Goal: Information Seeking & Learning: Understand process/instructions

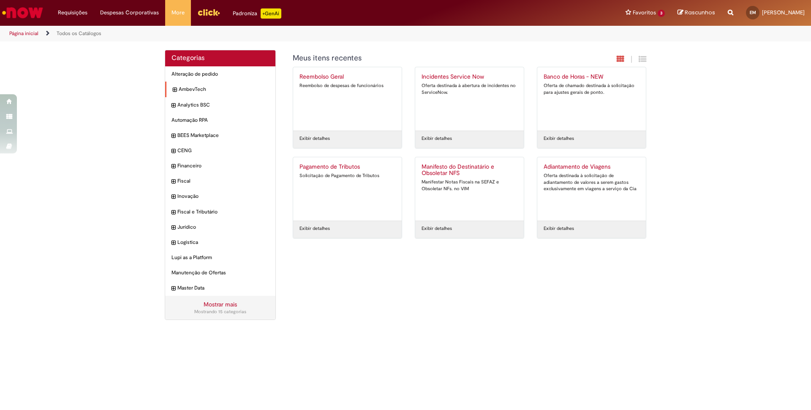
click at [171, 90] on div "AmbevTech Itens" at bounding box center [220, 90] width 110 height 16
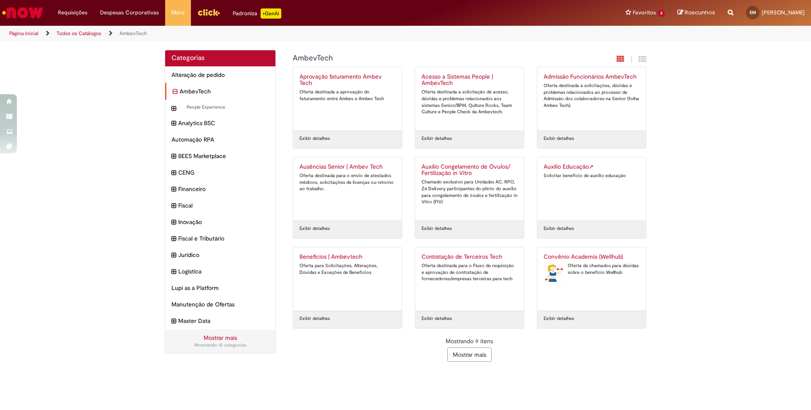
click at [176, 90] on icon "recolher categoria AmbevTech" at bounding box center [175, 91] width 5 height 9
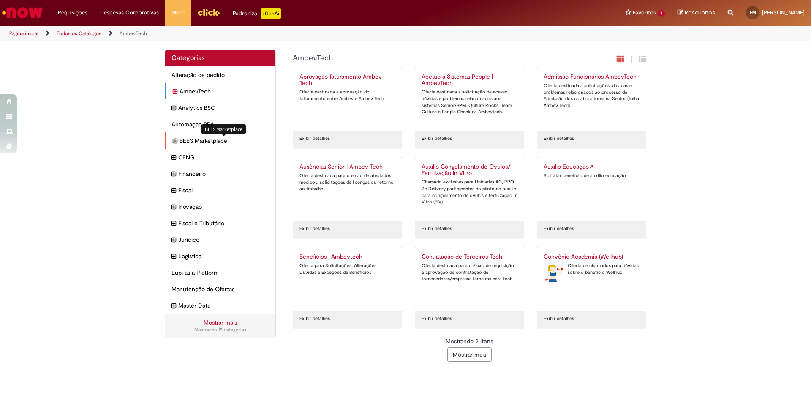
click at [191, 144] on span "BEES Marketplace Itens" at bounding box center [225, 140] width 90 height 8
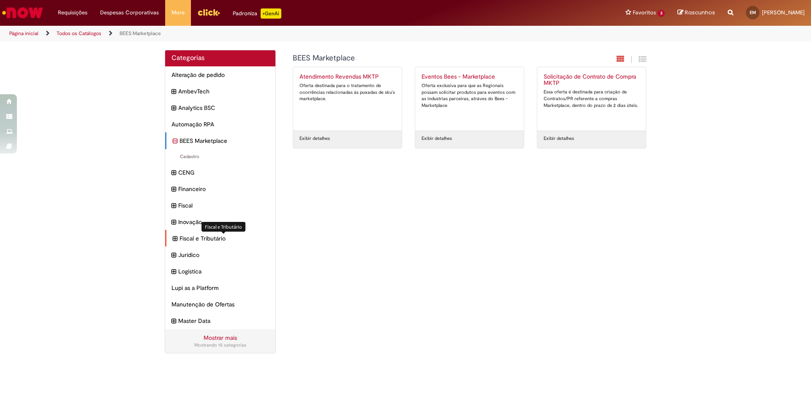
click at [193, 241] on span "Fiscal e Tributário Itens" at bounding box center [225, 238] width 90 height 8
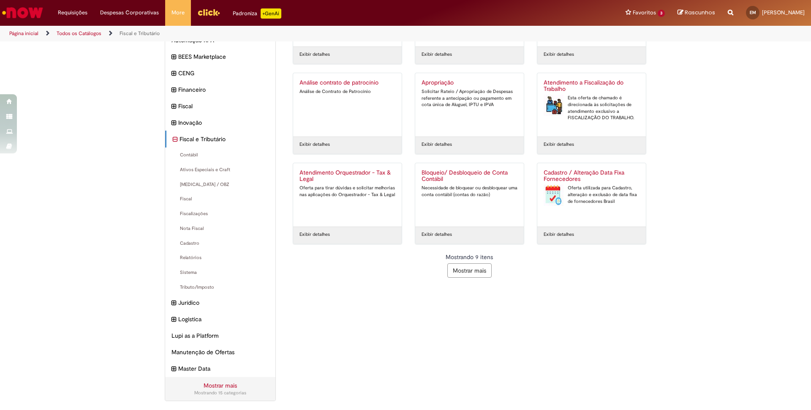
scroll to position [84, 0]
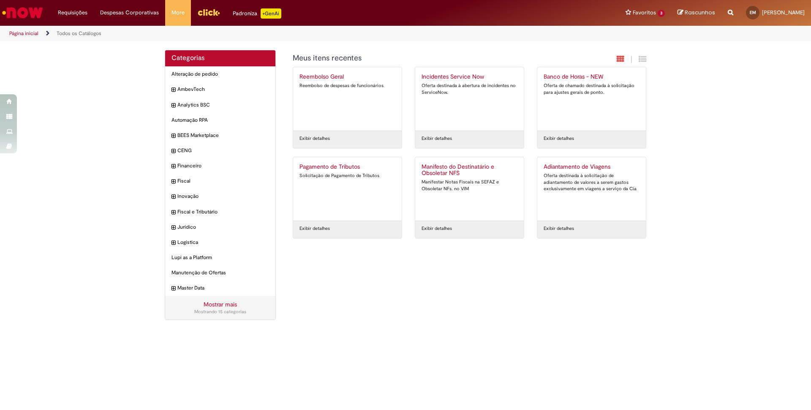
click at [220, 307] on link "Mostrar mais" at bounding box center [220, 304] width 33 height 8
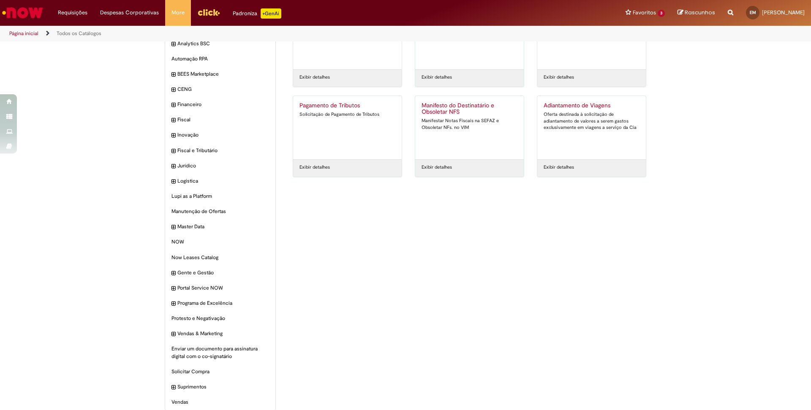
scroll to position [71, 0]
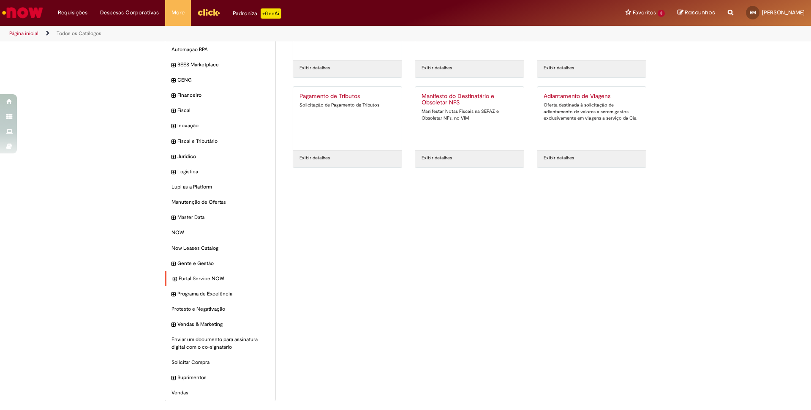
click at [176, 280] on icon "expandir categoria Portal Service NOW" at bounding box center [175, 279] width 4 height 8
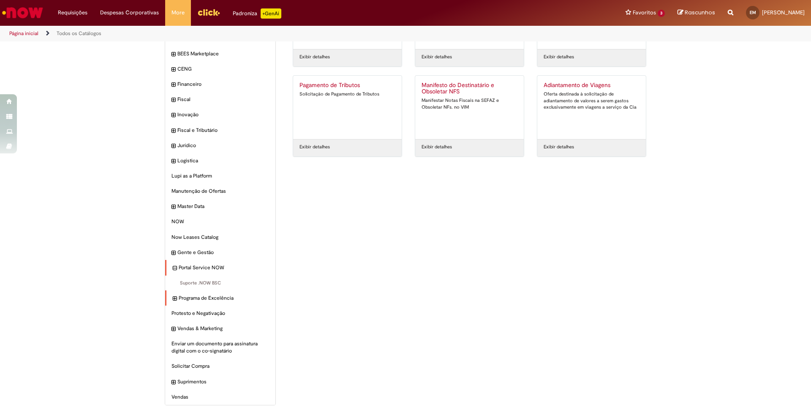
scroll to position [87, 0]
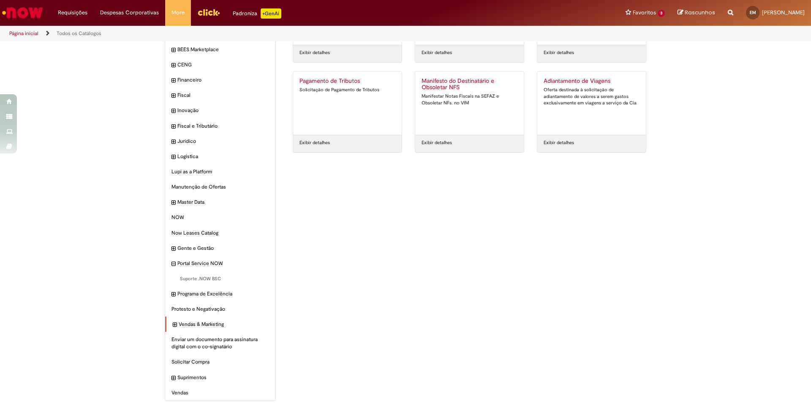
click at [179, 322] on div "Vendas & Marketing Itens" at bounding box center [220, 324] width 110 height 16
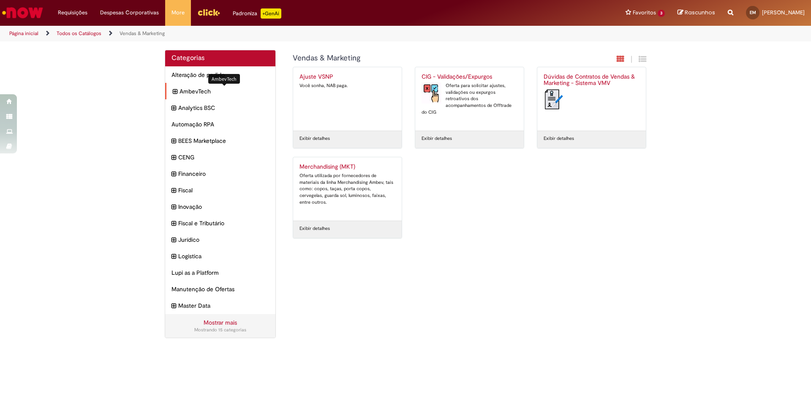
click at [196, 93] on span "AmbevTech Itens" at bounding box center [225, 91] width 90 height 8
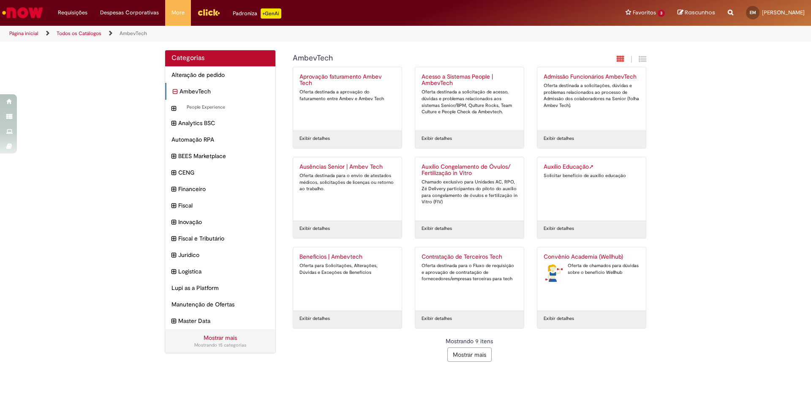
click at [475, 352] on button "Mostrar mais" at bounding box center [469, 354] width 44 height 14
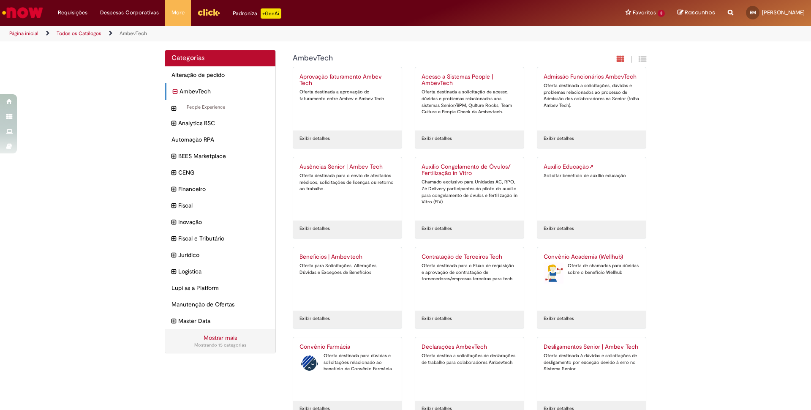
scroll to position [231, 0]
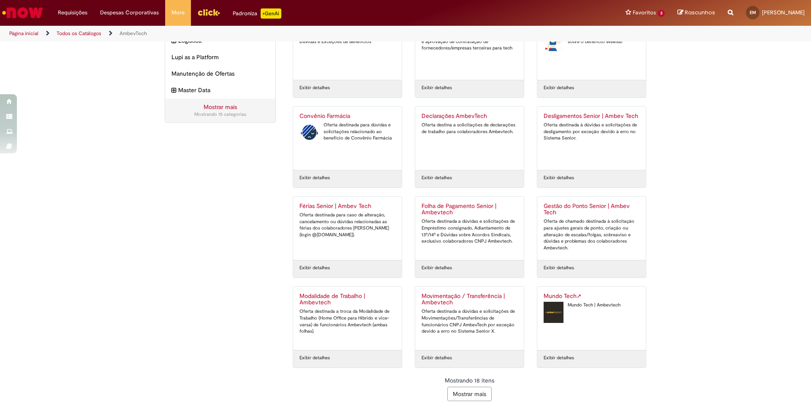
click at [465, 390] on button "Mostrar mais" at bounding box center [469, 394] width 44 height 14
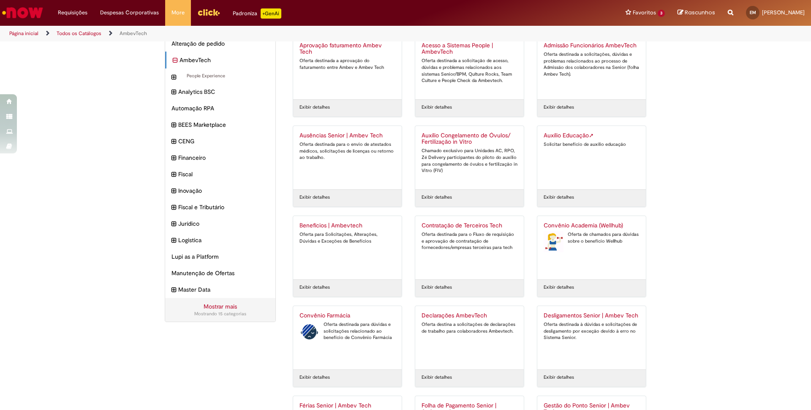
scroll to position [0, 0]
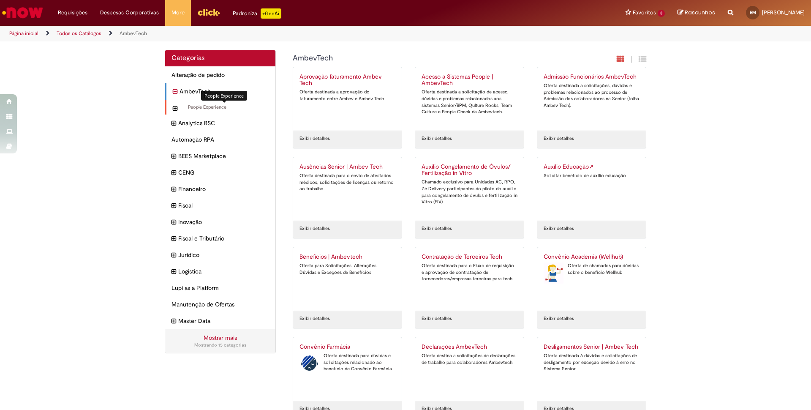
click at [205, 109] on span "People Experience Itens" at bounding box center [225, 107] width 90 height 7
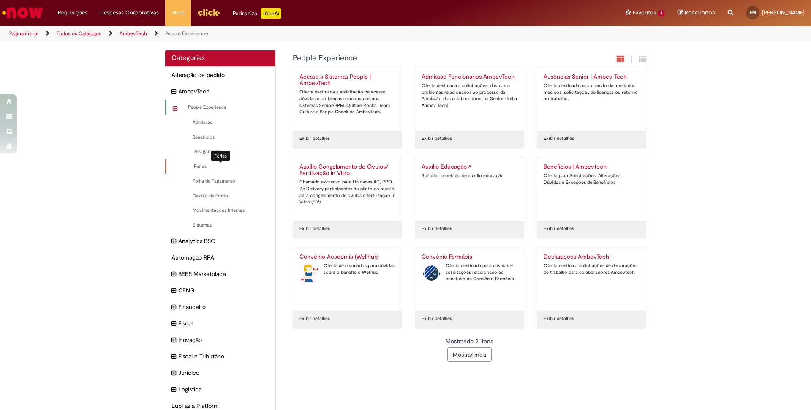
click at [211, 166] on span "Férias Itens" at bounding box center [221, 166] width 96 height 7
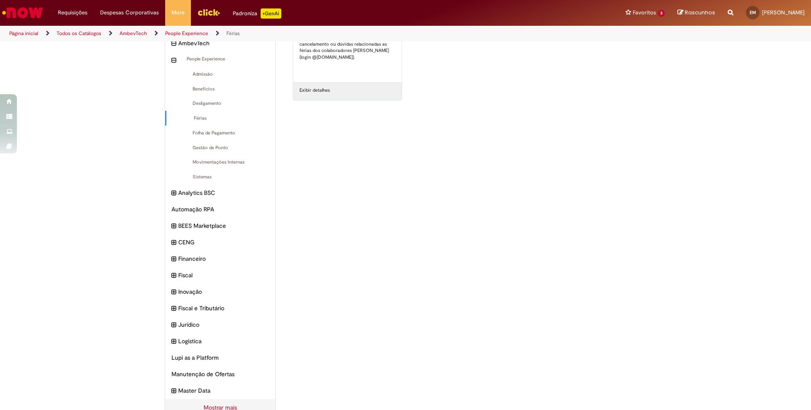
scroll to position [71, 0]
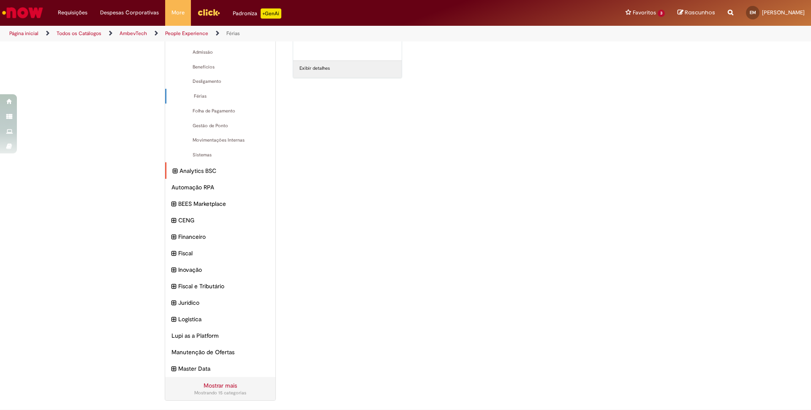
click at [175, 172] on icon "expandir categoria Analytics BSC" at bounding box center [175, 170] width 5 height 9
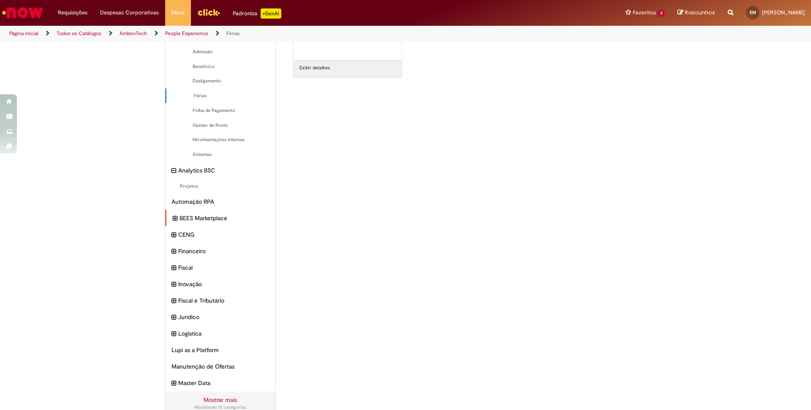
click at [174, 219] on icon "expandir categoria BEES Marketplace" at bounding box center [175, 218] width 5 height 9
click at [174, 254] on icon "expandir categoria CENG" at bounding box center [175, 250] width 5 height 9
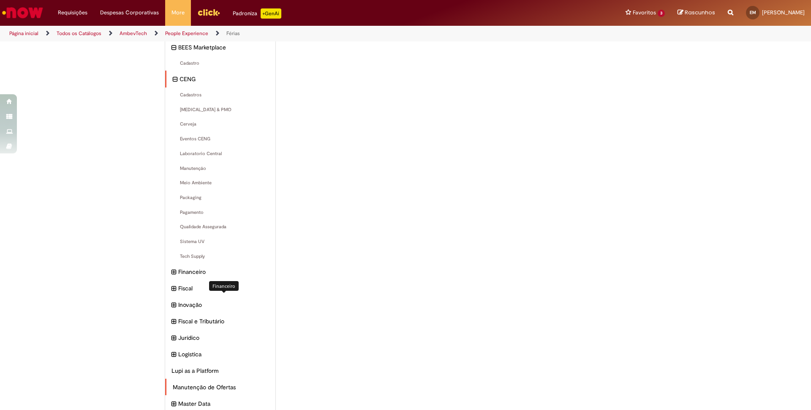
scroll to position [263, 0]
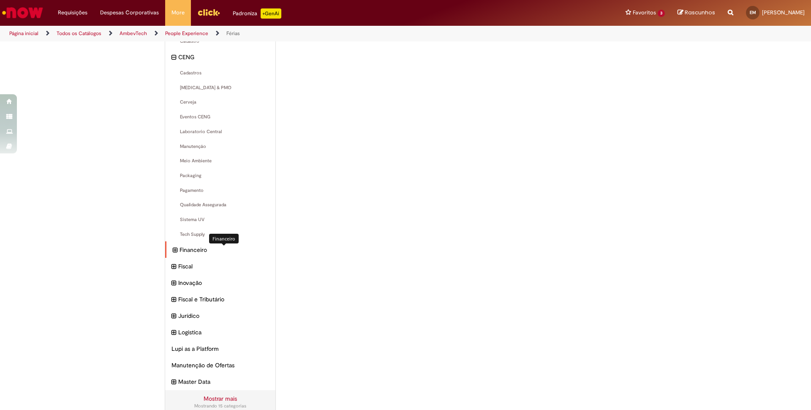
click at [210, 252] on span "Financeiro Itens" at bounding box center [225, 250] width 90 height 8
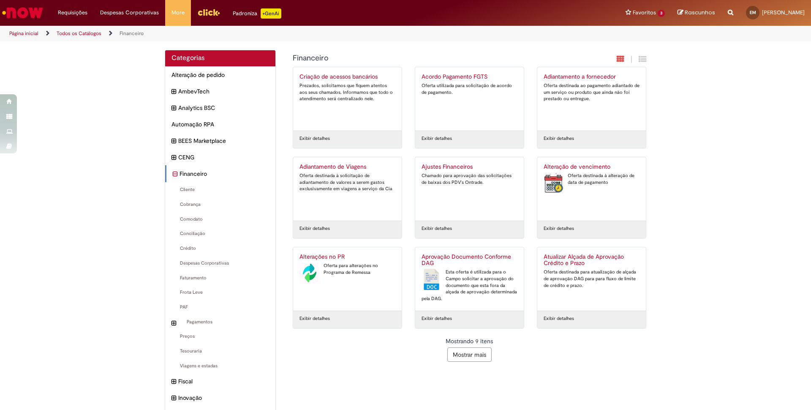
click at [469, 352] on button "Mostrar mais" at bounding box center [469, 354] width 44 height 14
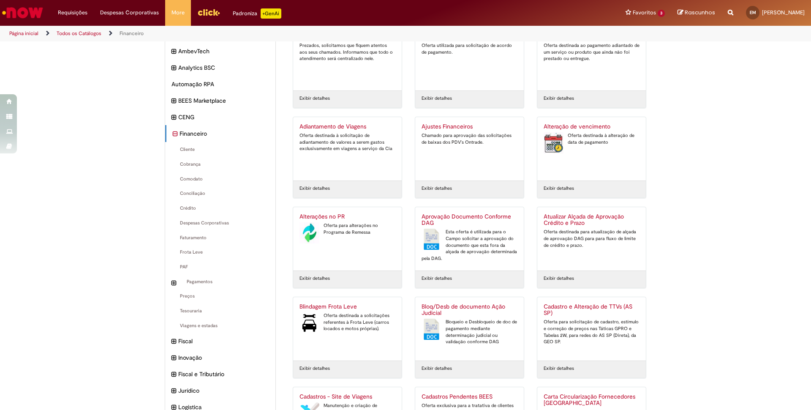
scroll to position [231, 0]
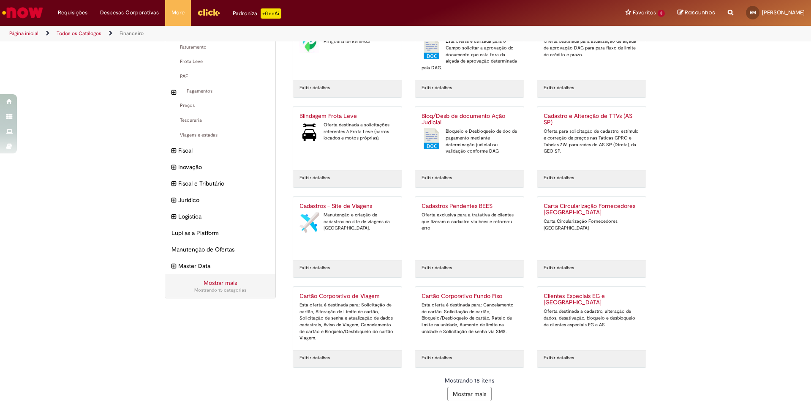
click at [465, 391] on button "Mostrar mais" at bounding box center [469, 394] width 44 height 14
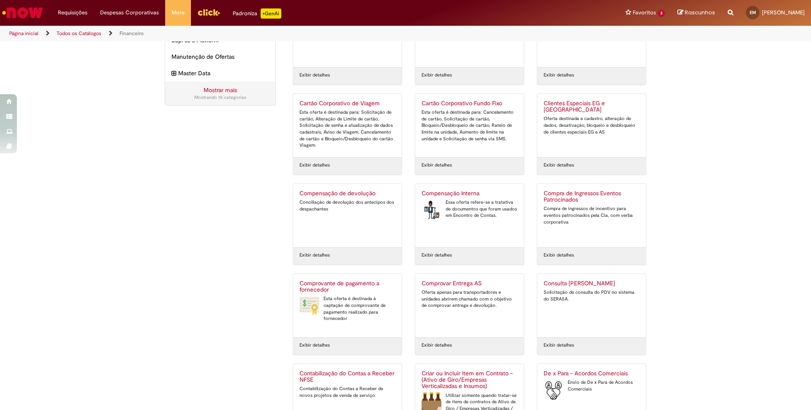
scroll to position [501, 0]
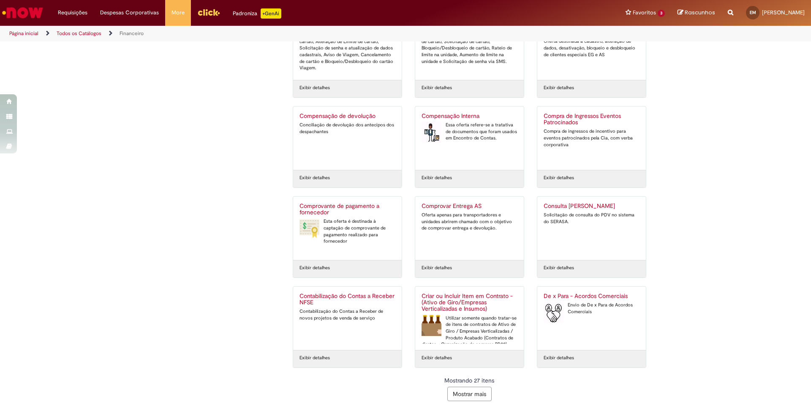
drag, startPoint x: 465, startPoint y: 393, endPoint x: 274, endPoint y: 385, distance: 191.1
click at [464, 392] on button "Mostrar mais" at bounding box center [469, 394] width 44 height 14
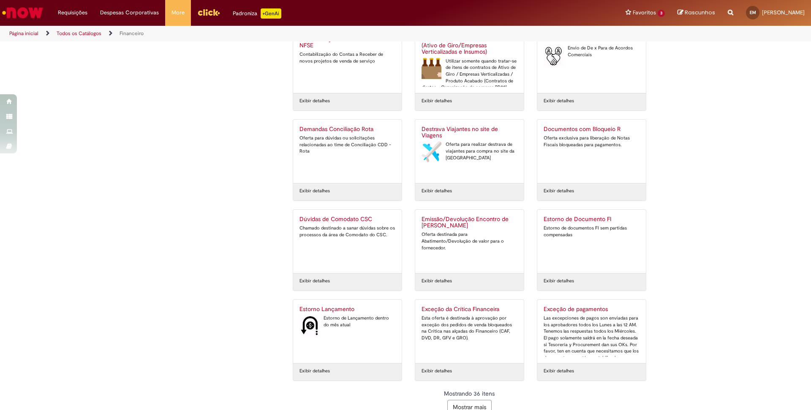
scroll to position [771, 0]
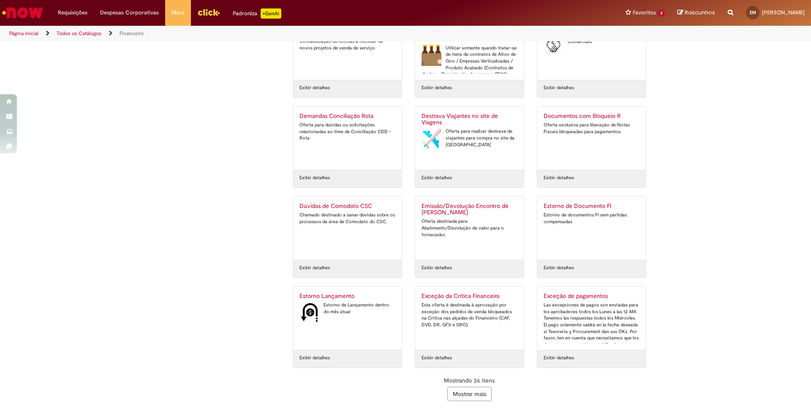
click at [483, 394] on button "Mostrar mais" at bounding box center [469, 394] width 44 height 14
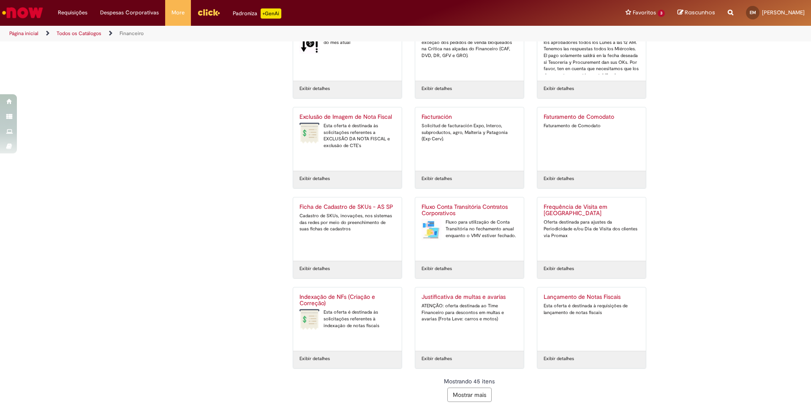
scroll to position [1041, 0]
click at [476, 393] on button "Mostrar mais" at bounding box center [469, 394] width 44 height 14
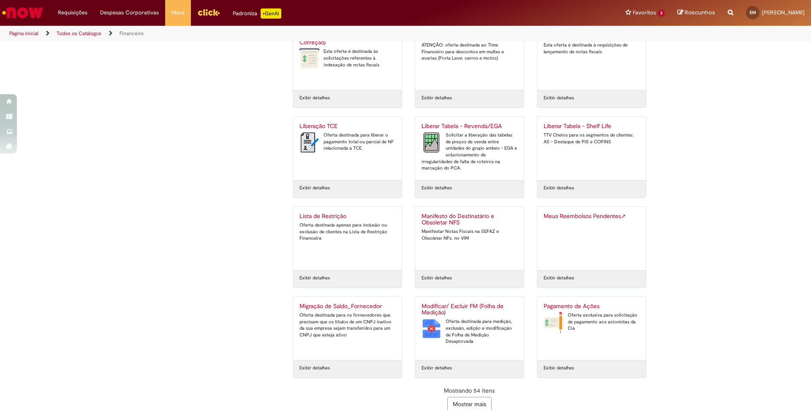
scroll to position [1311, 0]
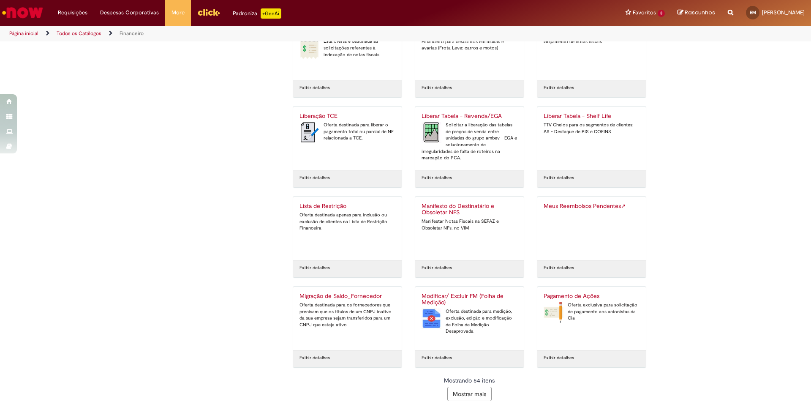
click at [484, 395] on button "Mostrar mais" at bounding box center [469, 394] width 44 height 14
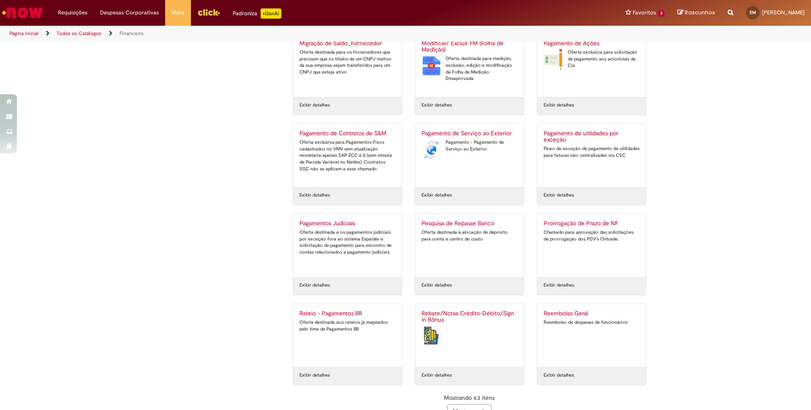
scroll to position [1581, 0]
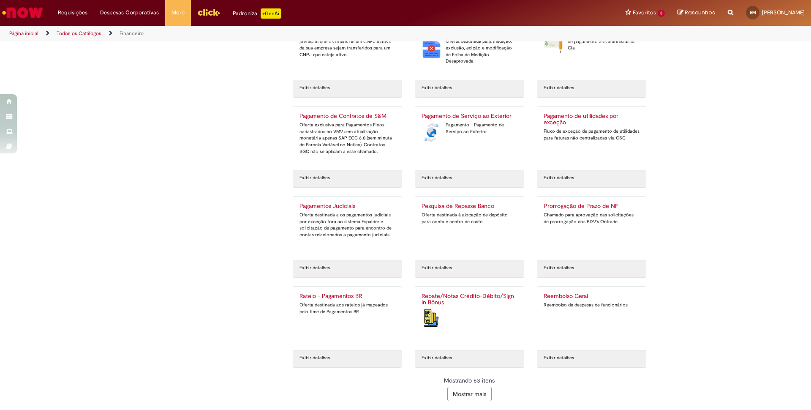
click at [465, 392] on button "Mostrar mais" at bounding box center [469, 394] width 44 height 14
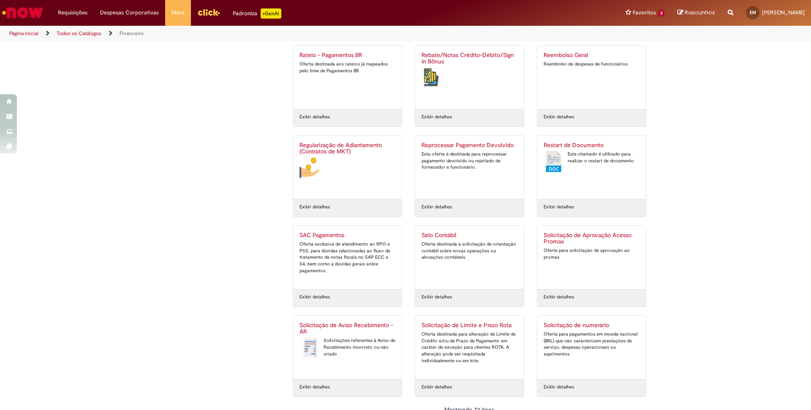
scroll to position [1851, 0]
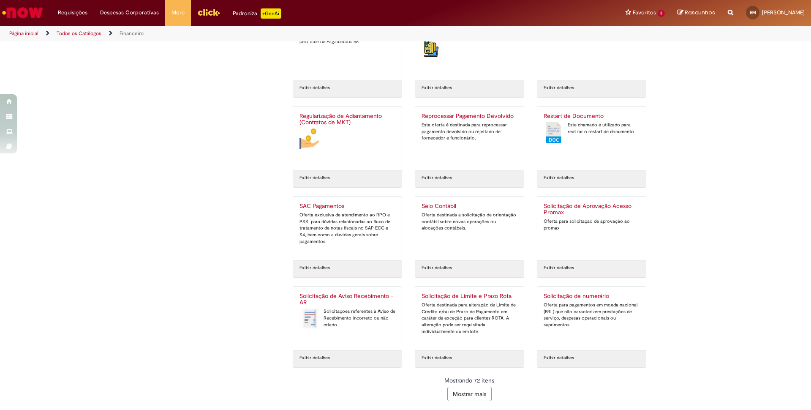
click at [477, 391] on button "Mostrar mais" at bounding box center [469, 394] width 44 height 14
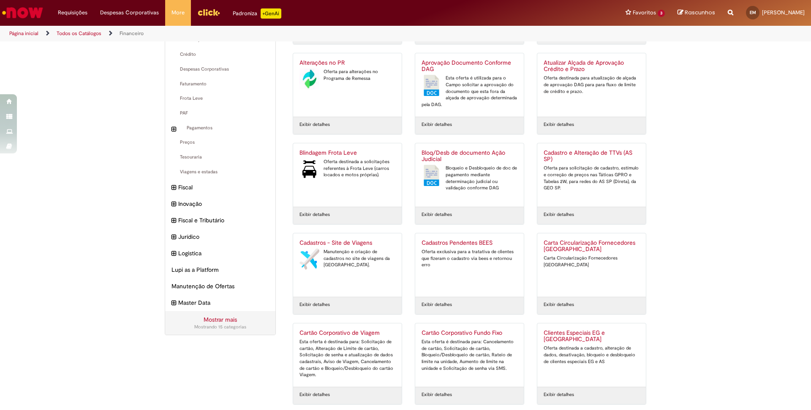
scroll to position [0, 0]
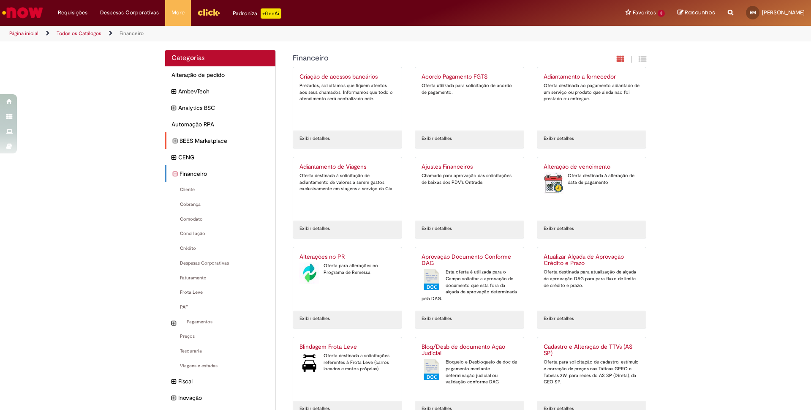
click at [171, 142] on div "BEES Marketplace Itens" at bounding box center [220, 140] width 110 height 17
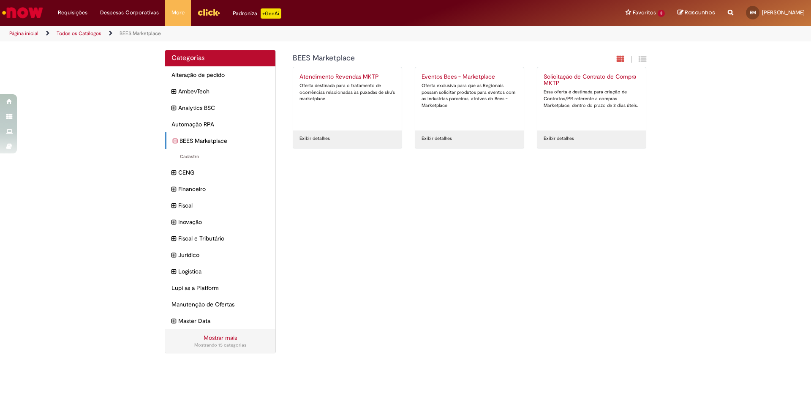
click at [218, 338] on link "Mostrar mais" at bounding box center [220, 338] width 33 height 8
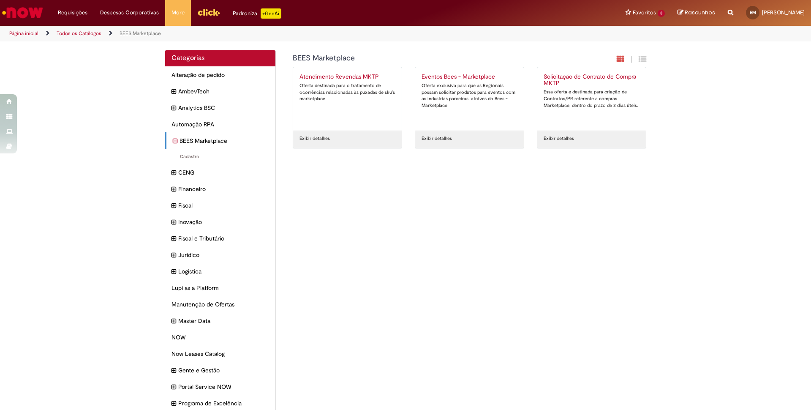
scroll to position [127, 0]
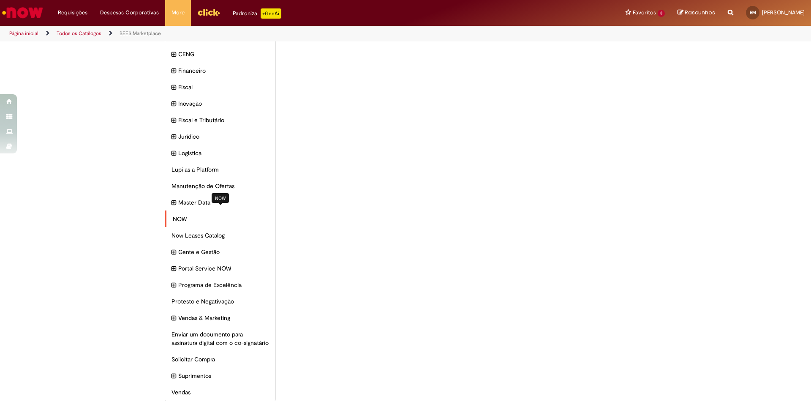
click at [181, 215] on span "NOW Itens" at bounding box center [221, 219] width 96 height 8
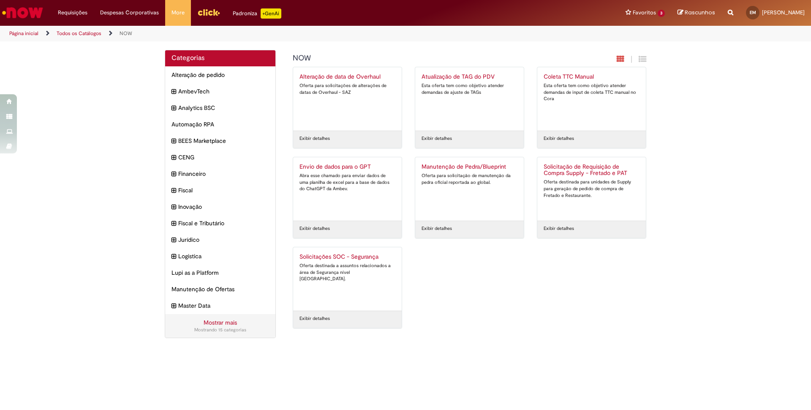
click at [218, 320] on link "Mostrar mais" at bounding box center [220, 323] width 33 height 8
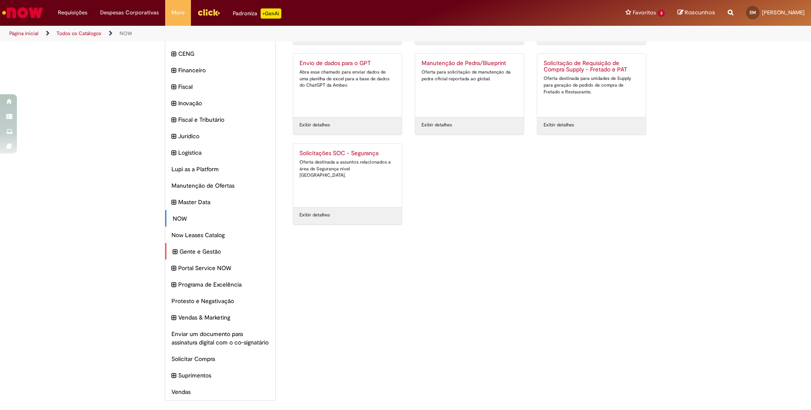
click at [175, 247] on icon "expandir categoria Gente e Gestão" at bounding box center [175, 251] width 5 height 9
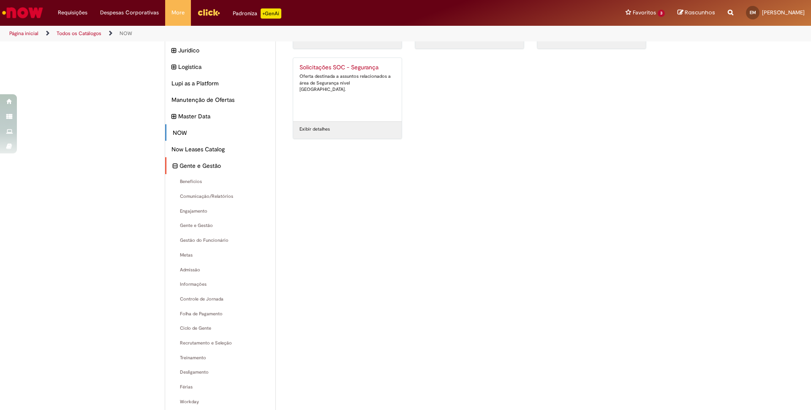
scroll to position [209, 0]
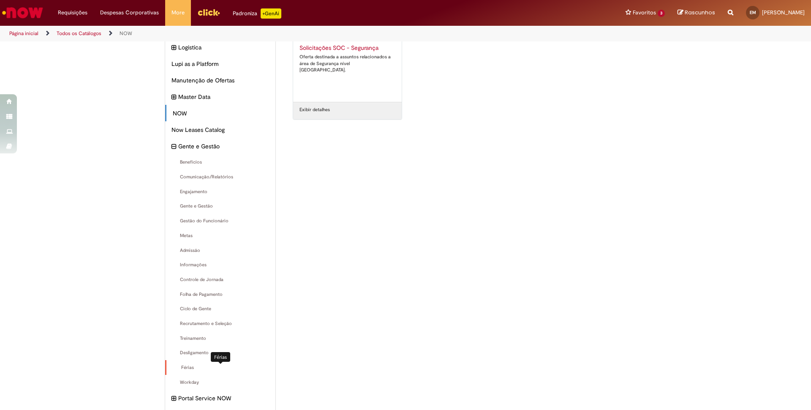
click at [196, 368] on span "Férias Itens" at bounding box center [221, 367] width 96 height 7
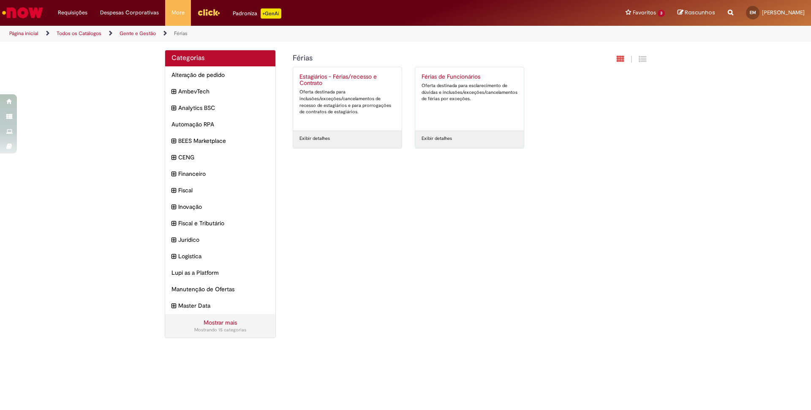
click at [461, 99] on div "Oferta destinada para esclarecimento de dúvidas e inclusões/exceções/cancelamen…" at bounding box center [470, 92] width 96 height 20
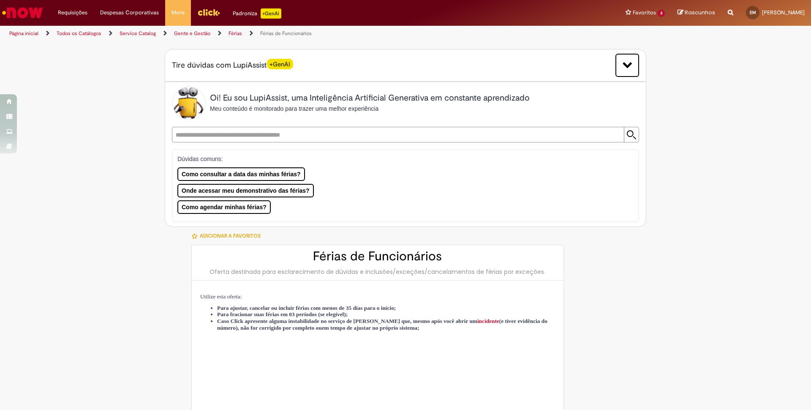
type input "**********"
type input "********"
type input "**********"
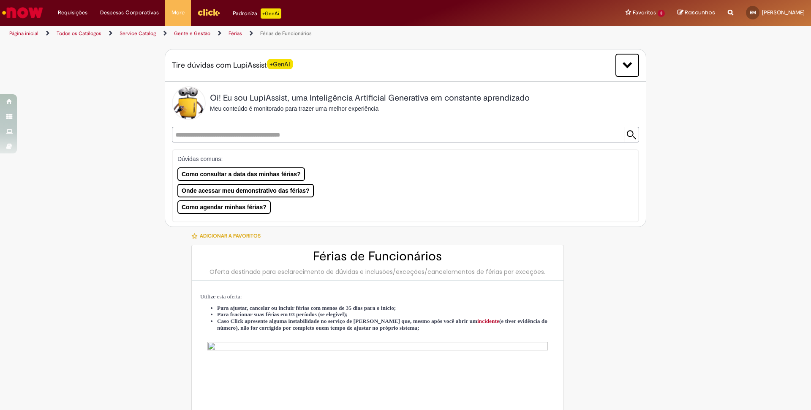
type input "**********"
type input "****"
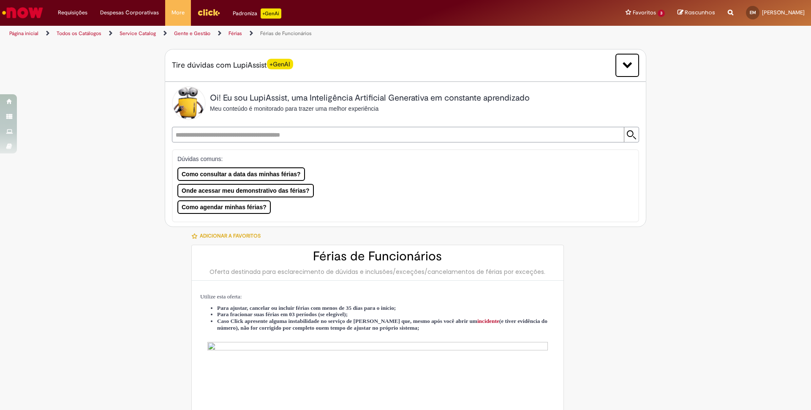
type input "**********"
click at [252, 135] on input "text" at bounding box center [397, 134] width 450 height 15
click at [328, 111] on span "Meu conteúdo é monitorado para trazer uma melhor experiência" at bounding box center [294, 108] width 169 height 7
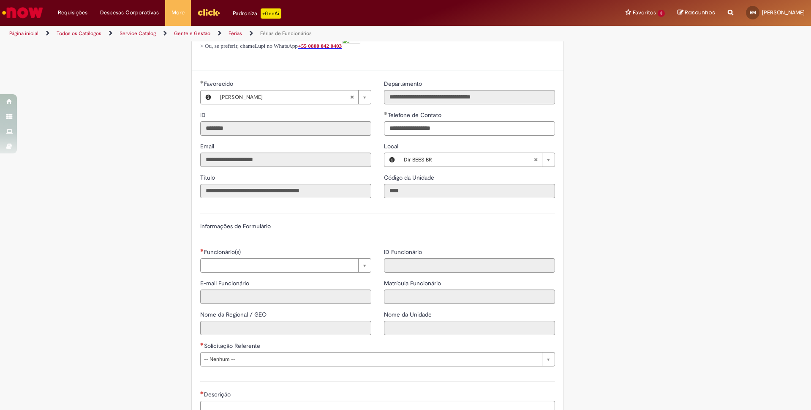
scroll to position [626, 0]
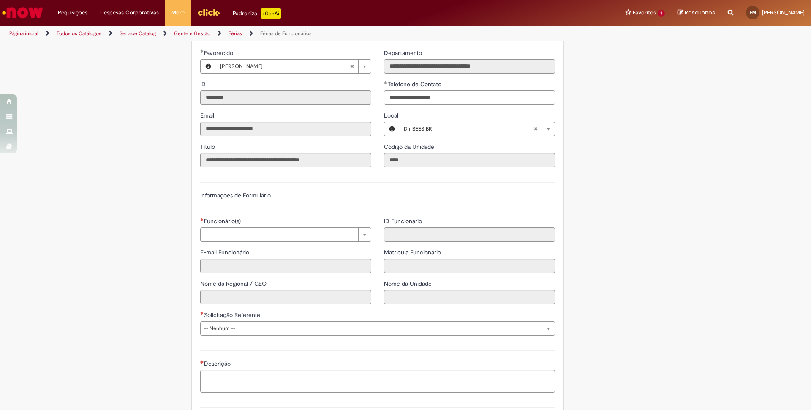
click at [253, 249] on body "Pular para o conteúdo da página Requisições Exibir Todas as Solicitações Requis…" at bounding box center [405, 205] width 811 height 410
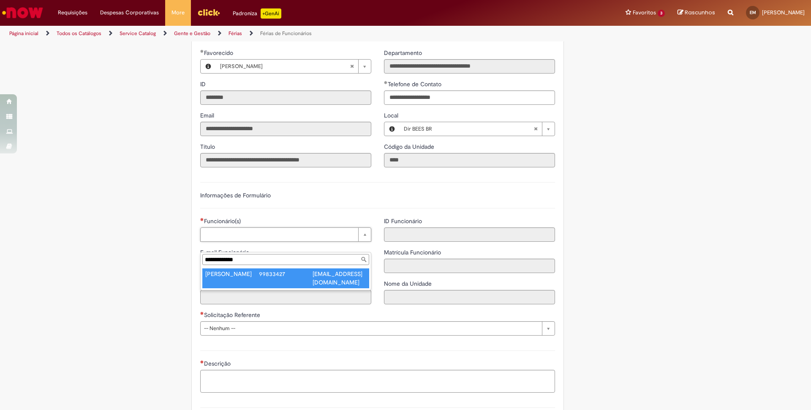
type input "**********"
type input "****"
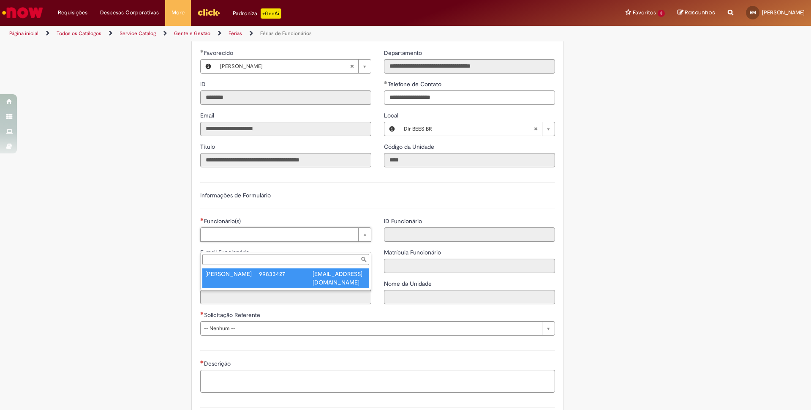
type input "********"
type input "**********"
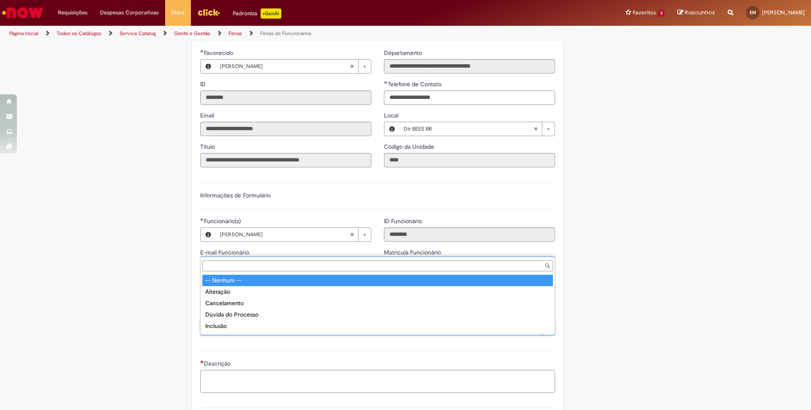
click at [218, 335] on body "Pular para o conteúdo da página Requisições Exibir Todas as Solicitações Requis…" at bounding box center [405, 205] width 811 height 410
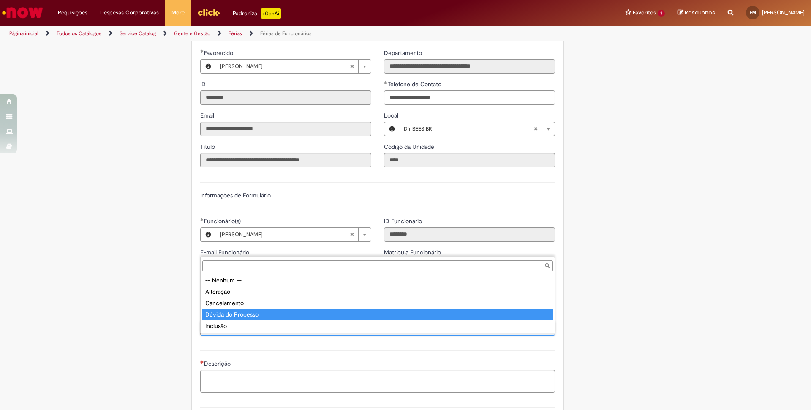
type input "**********"
select select "**********"
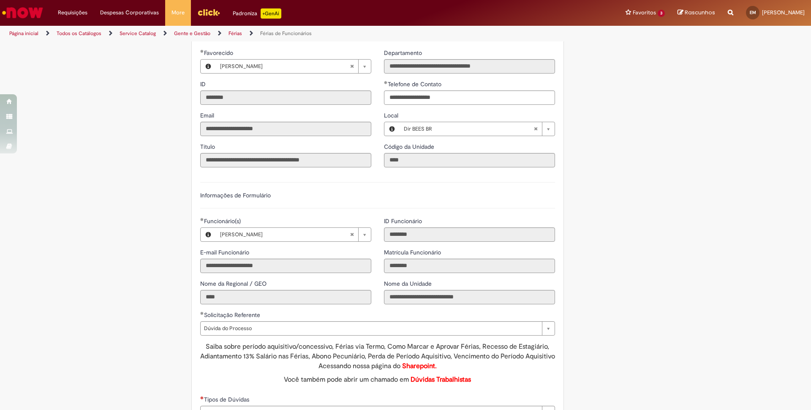
click at [130, 333] on div "Tire dúvidas com LupiAssist +GenAI Oi! Eu sou LupiAssist, uma Inteligência Arti…" at bounding box center [405, 31] width 811 height 1230
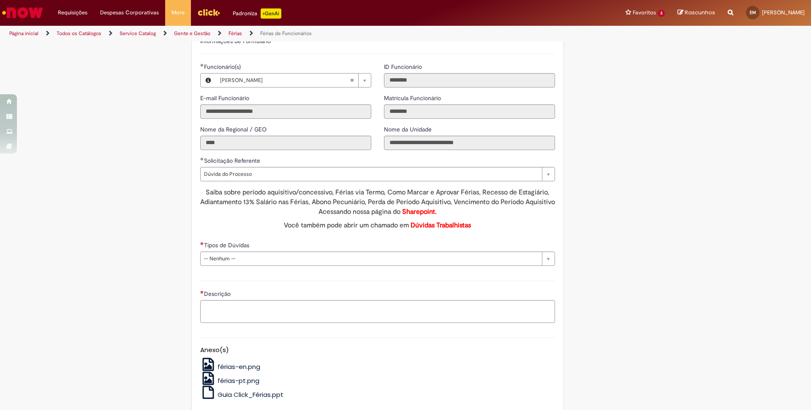
scroll to position [819, 0]
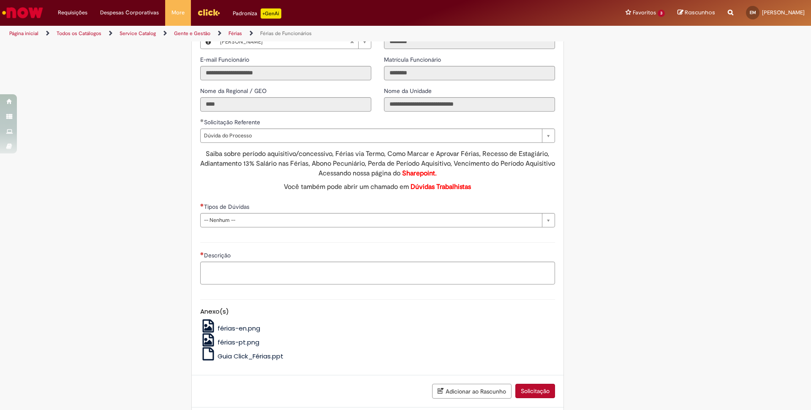
click at [338, 229] on body "Pular para o conteúdo da página Requisições Exibir Todas as Solicitações Requis…" at bounding box center [405, 205] width 811 height 410
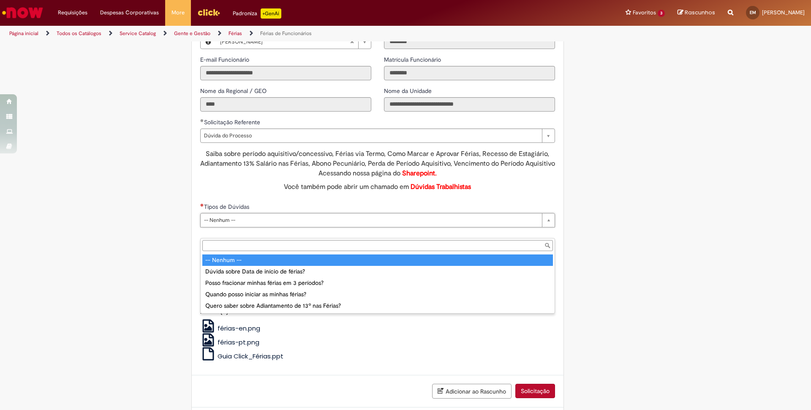
click at [161, 214] on body "Pular para o conteúdo da página Requisições Exibir Todas as Solicitações Requis…" at bounding box center [405, 205] width 811 height 410
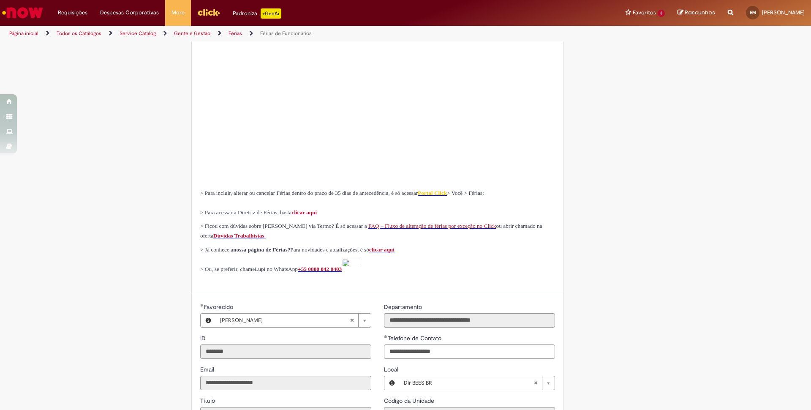
scroll to position [385, 0]
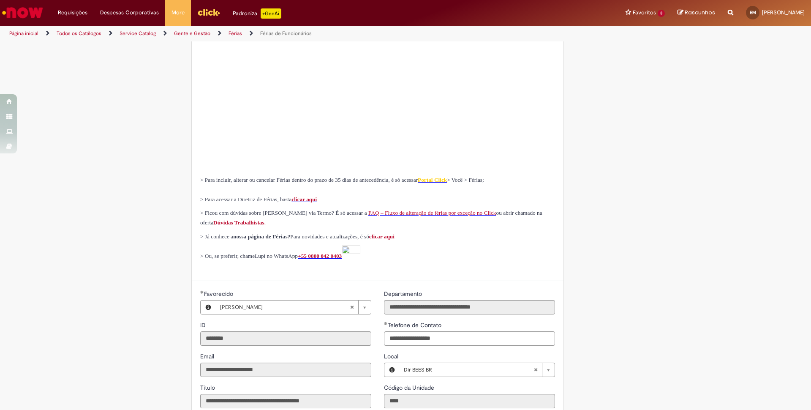
click at [432, 216] on span "FAQ – Fluxo de alteração de férias por exceção no Click" at bounding box center [432, 213] width 128 height 6
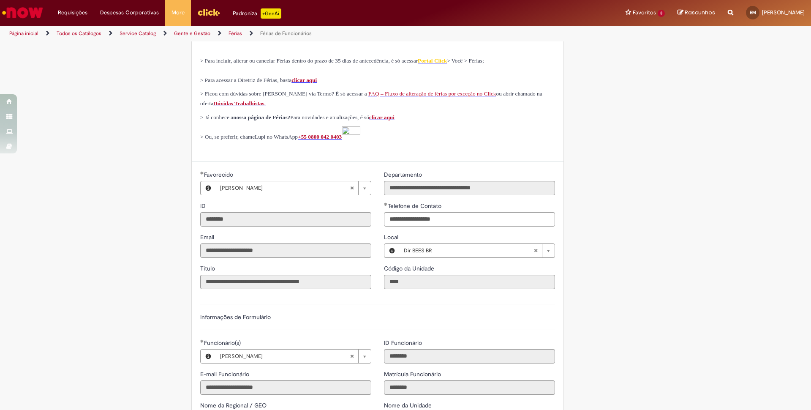
scroll to position [530, 0]
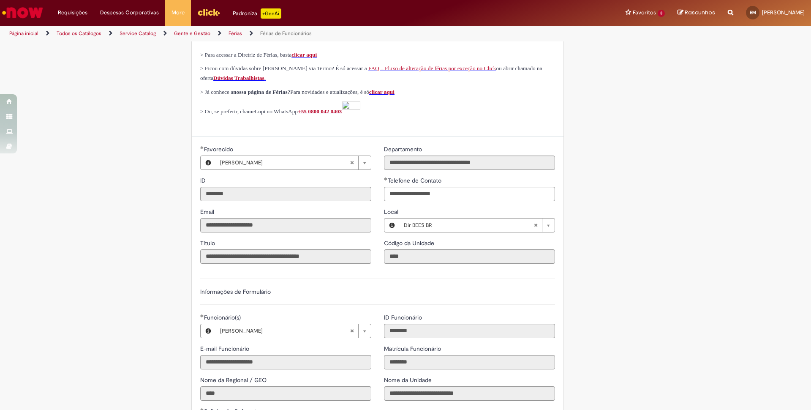
drag, startPoint x: 76, startPoint y: 338, endPoint x: 138, endPoint y: 376, distance: 73.3
click at [77, 339] on div "Tire dúvidas com LupiAssist +GenAI Oi! Eu sou LupiAssist, uma Inteligência Arti…" at bounding box center [405, 127] width 811 height 1230
click at [94, 35] on link "Todos os Catálogos" at bounding box center [79, 33] width 45 height 7
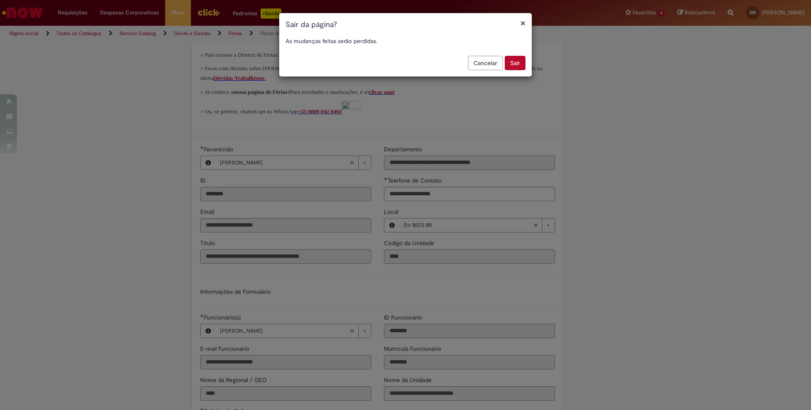
click at [512, 65] on button "Sair" at bounding box center [515, 63] width 21 height 14
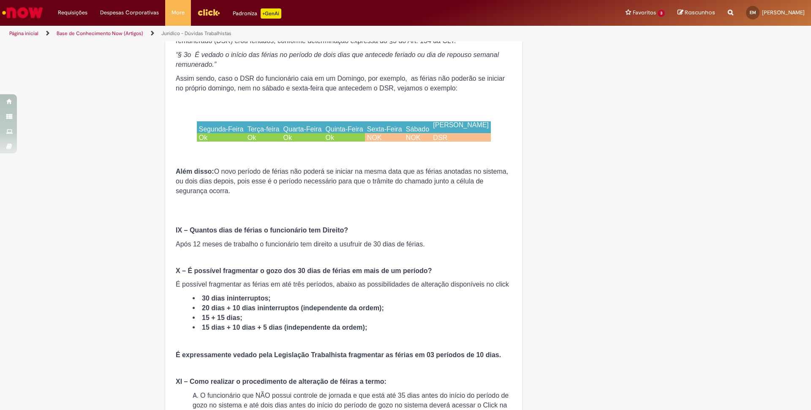
scroll to position [1252, 0]
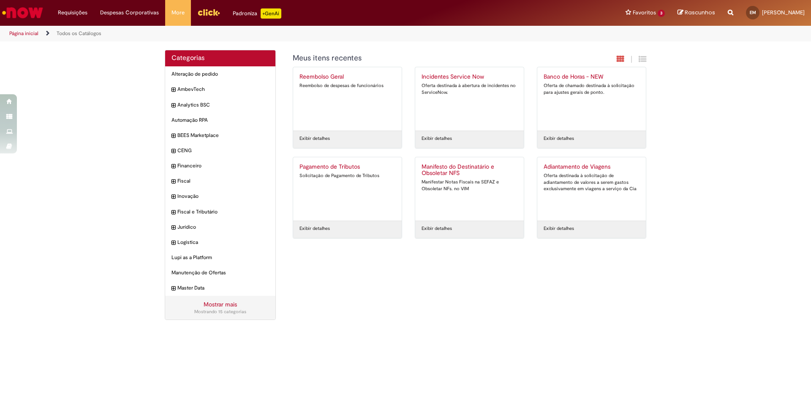
click at [219, 306] on link "Mostrar mais" at bounding box center [220, 304] width 33 height 8
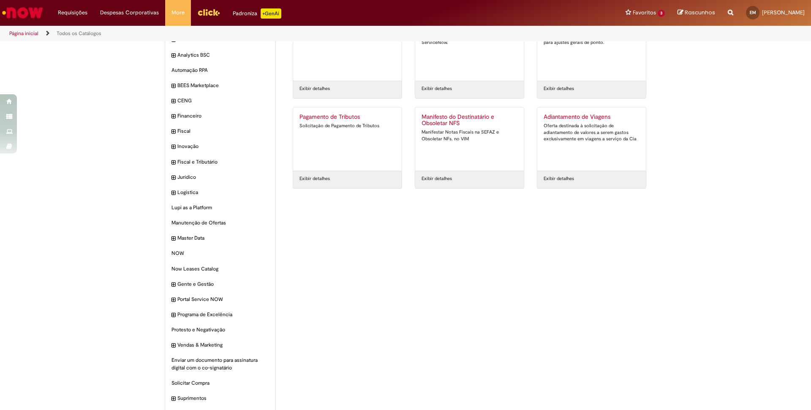
scroll to position [71, 0]
